Goal: Information Seeking & Learning: Check status

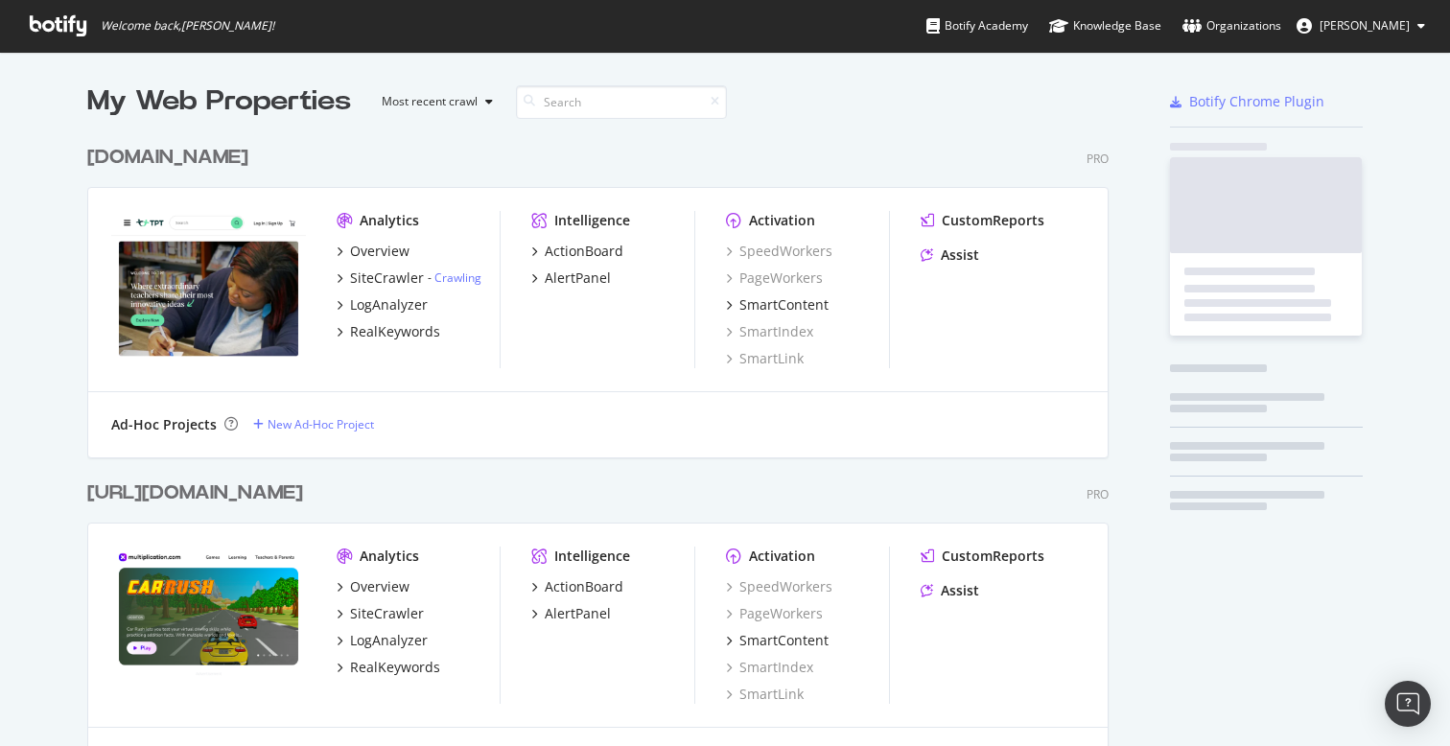
scroll to position [4564, 1036]
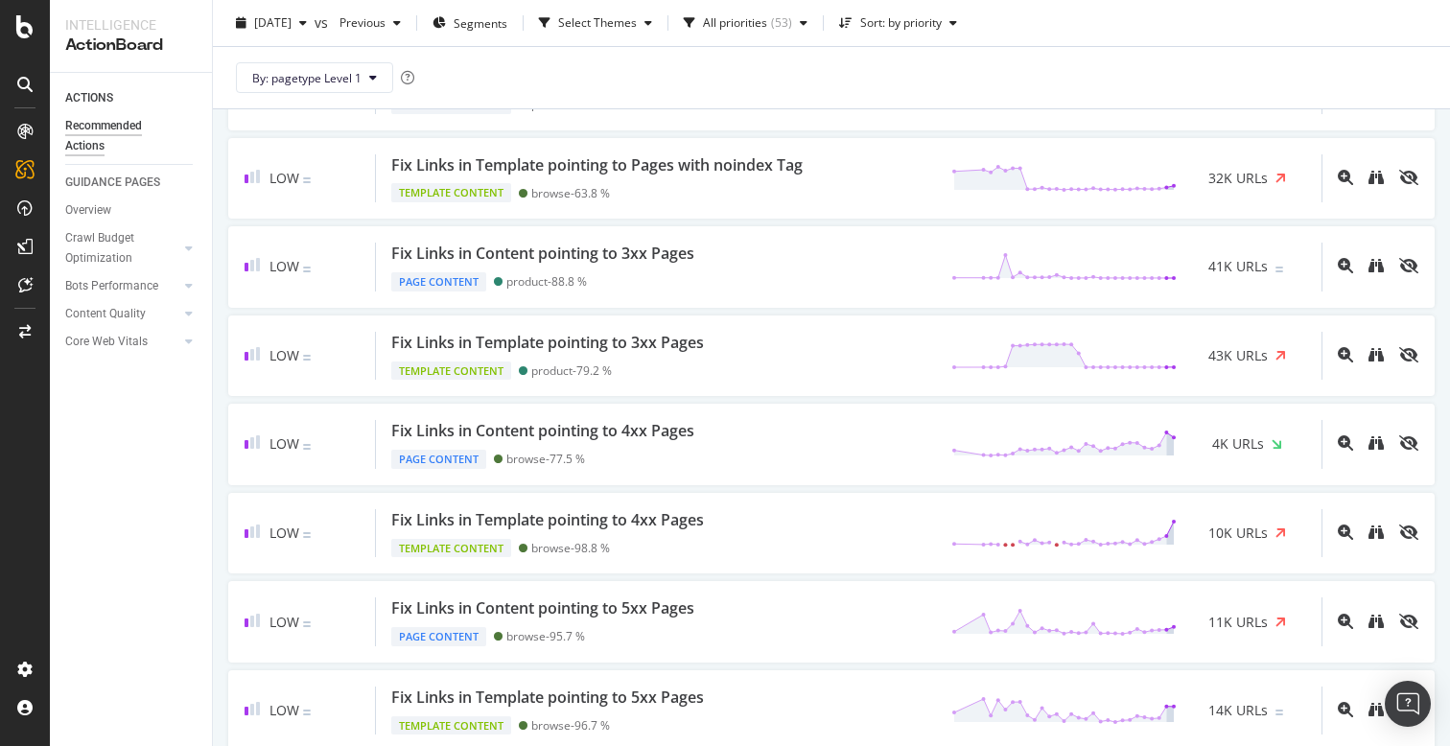
scroll to position [2219, 0]
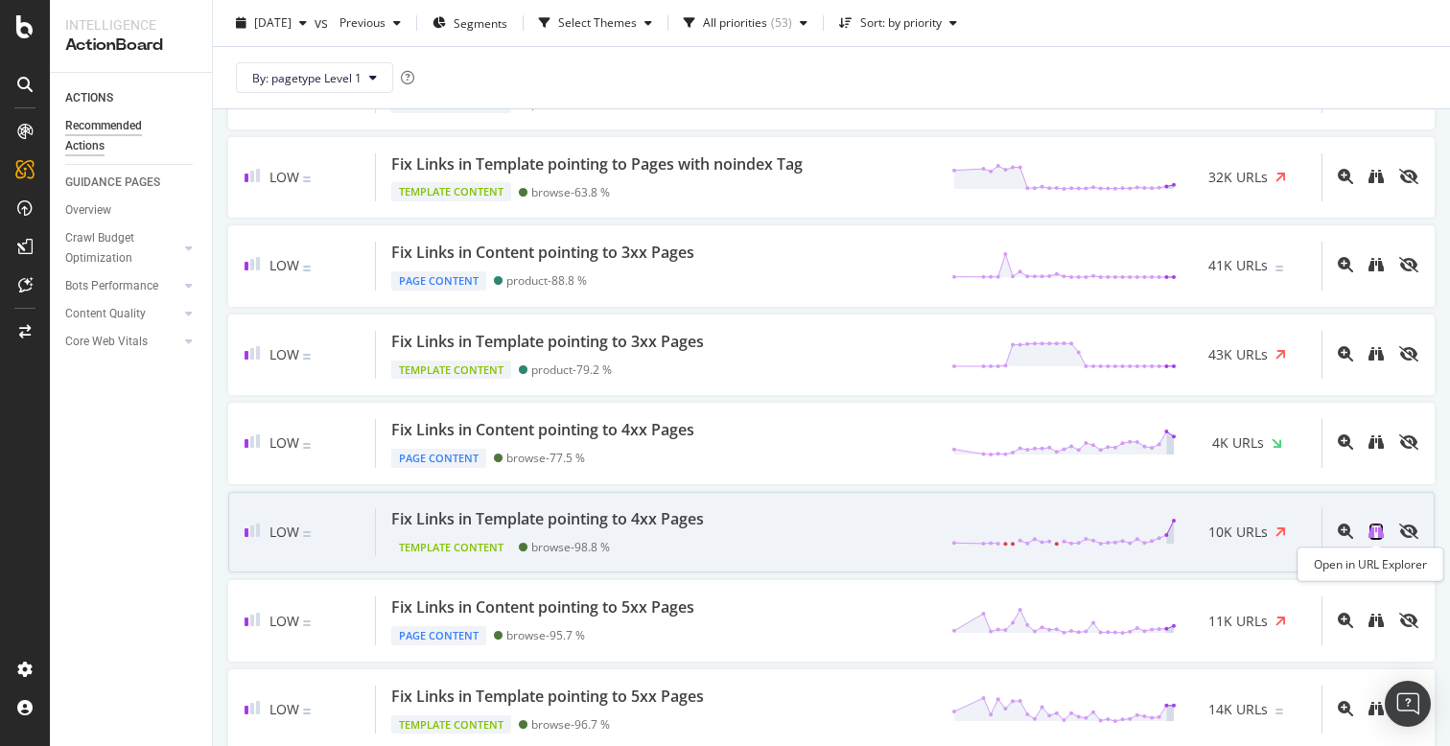
click at [1374, 528] on icon "binoculars" at bounding box center [1375, 530] width 15 height 15
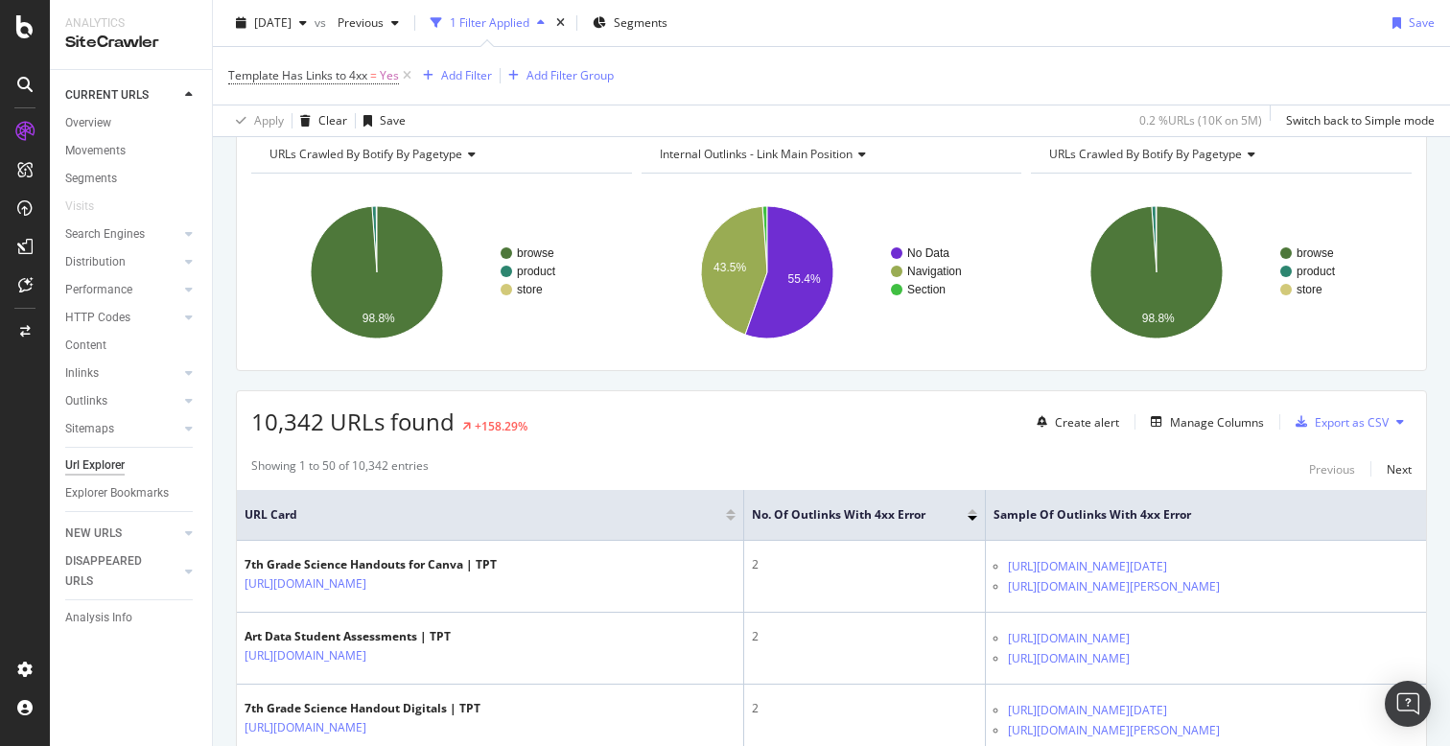
scroll to position [98, 0]
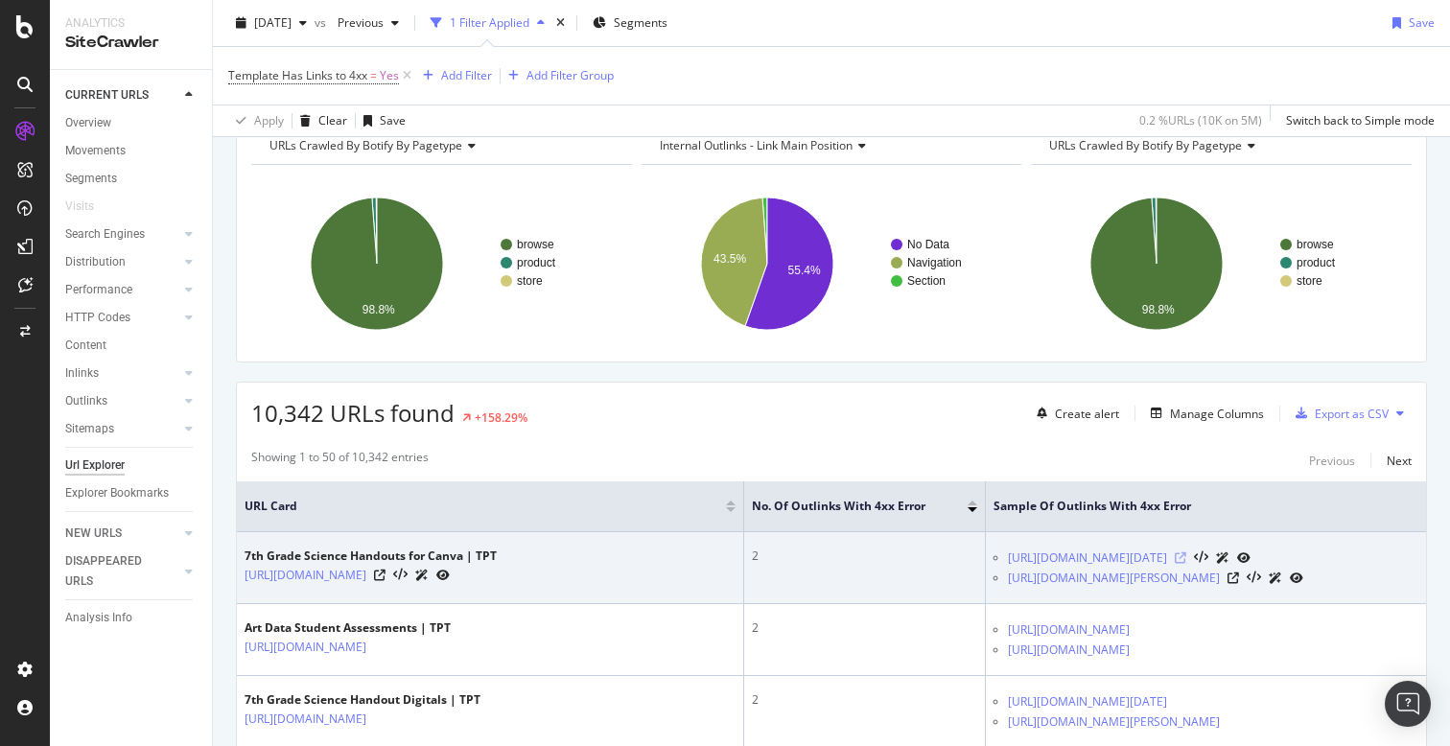
click at [1186, 564] on icon at bounding box center [1180, 558] width 12 height 12
